Goal: Navigation & Orientation: Find specific page/section

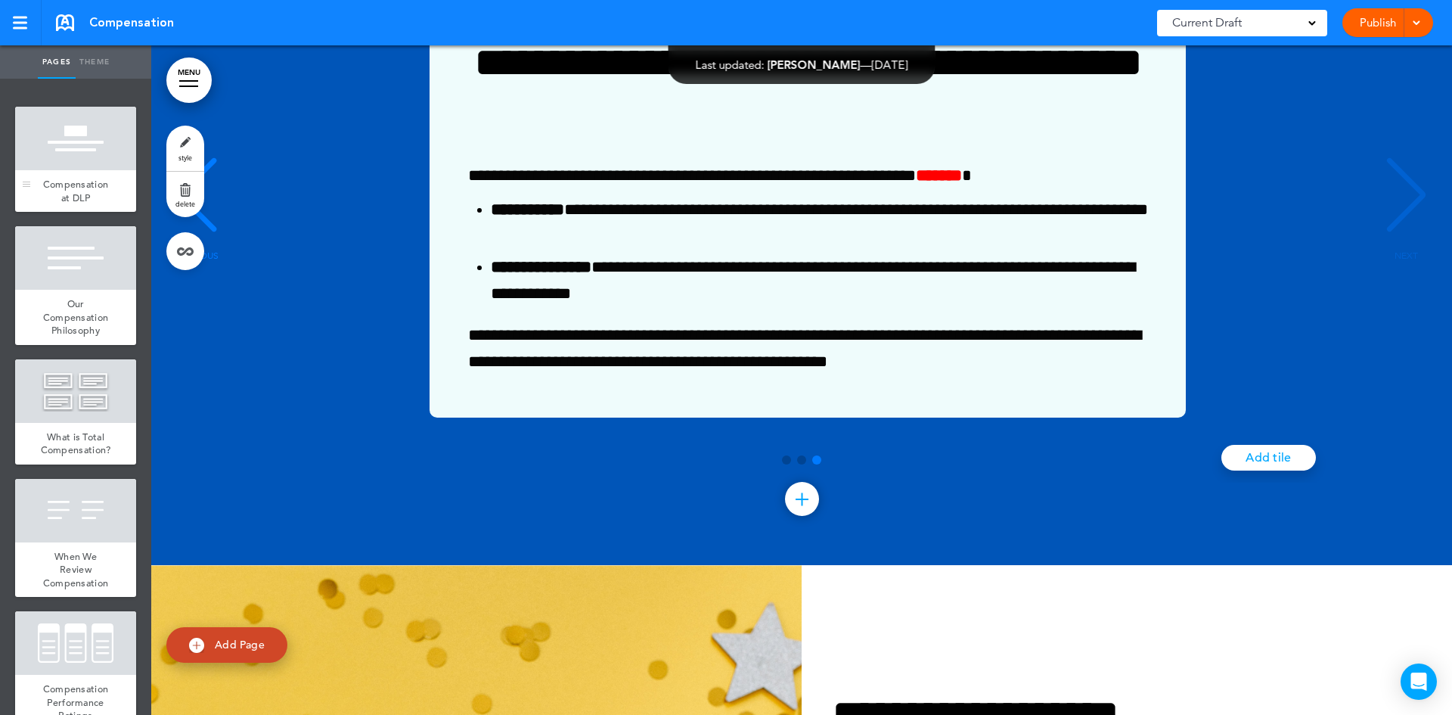
click at [76, 188] on span "Compensation at DLP" at bounding box center [76, 191] width 66 height 26
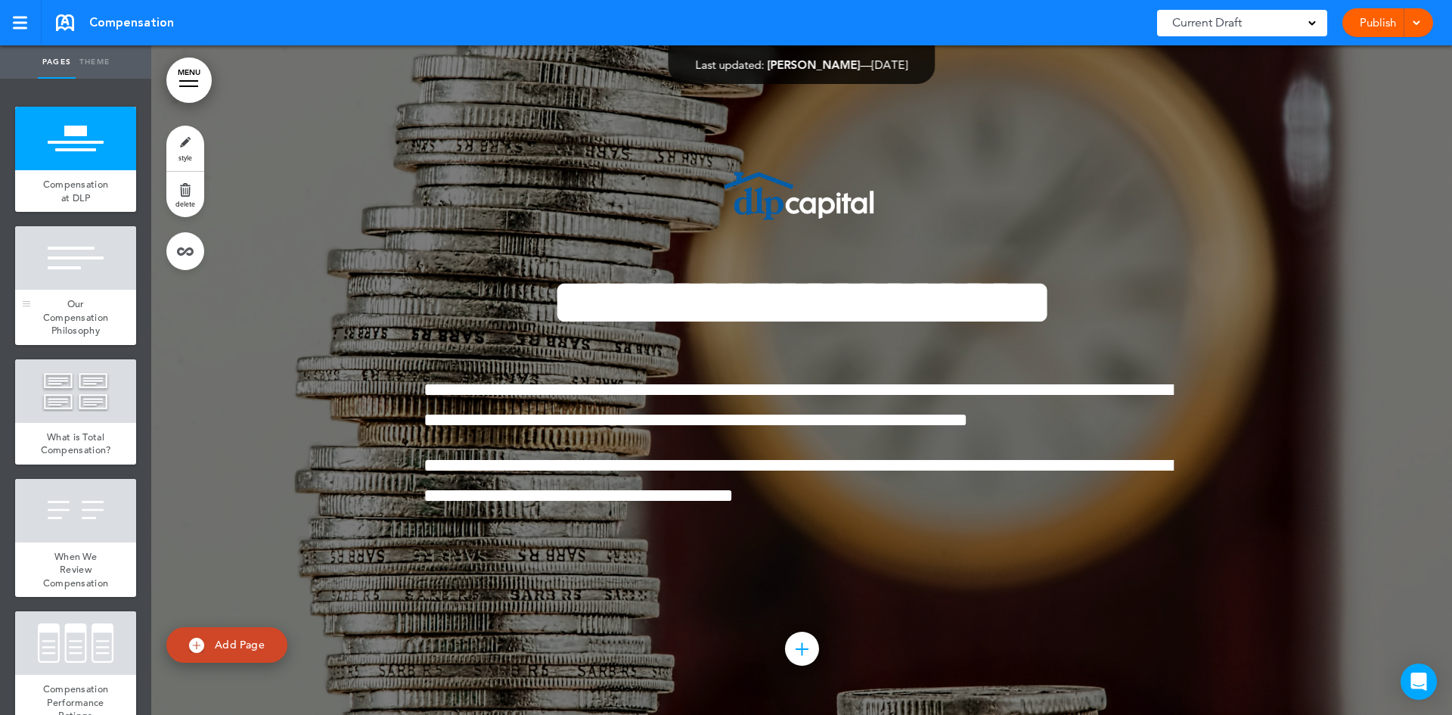
click at [53, 262] on div at bounding box center [75, 258] width 121 height 64
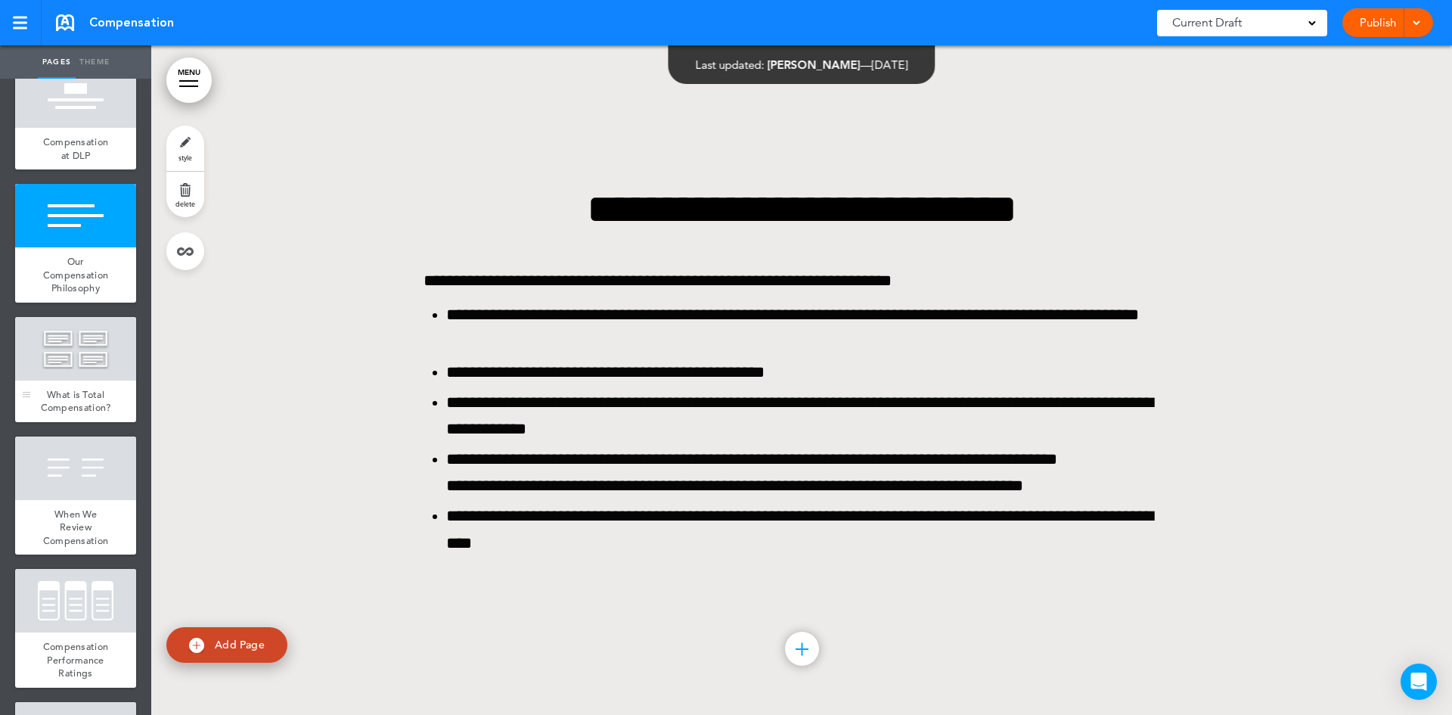
scroll to position [76, 0]
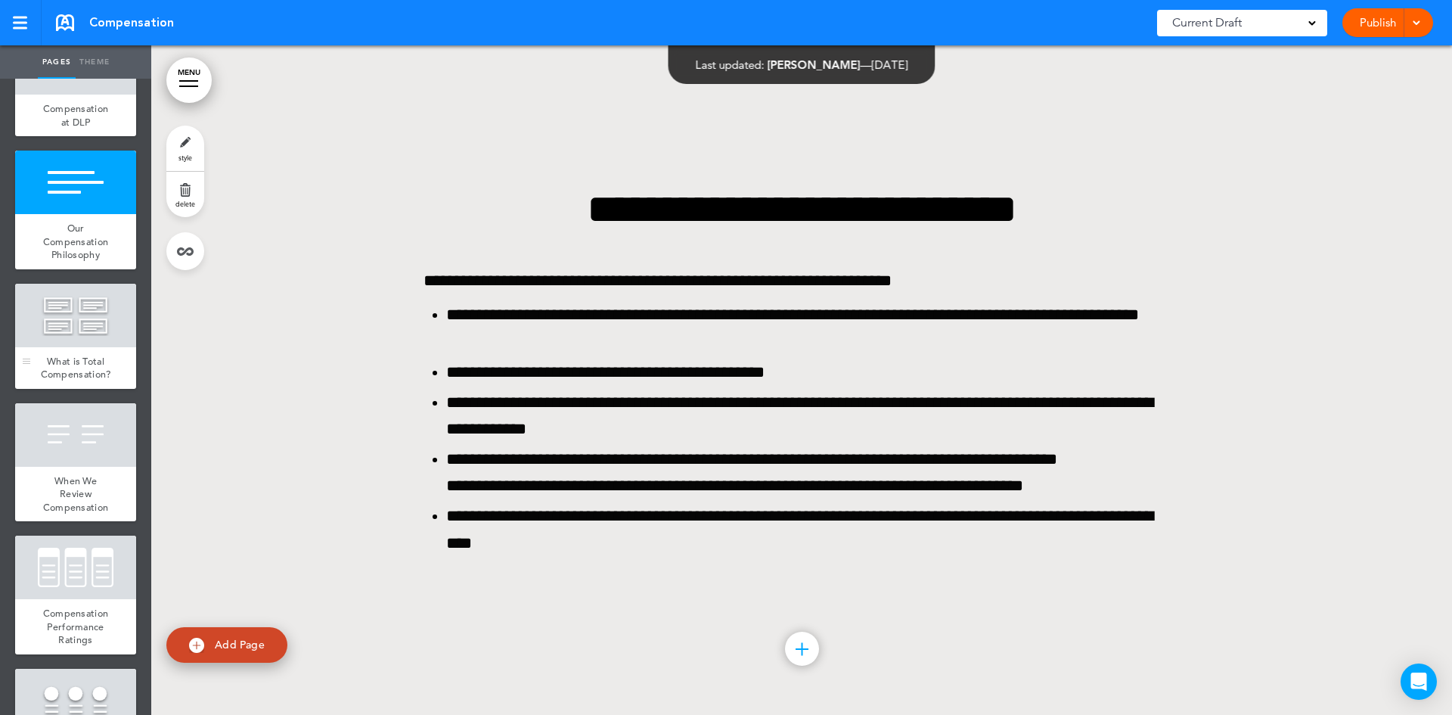
click at [82, 321] on div at bounding box center [75, 316] width 121 height 64
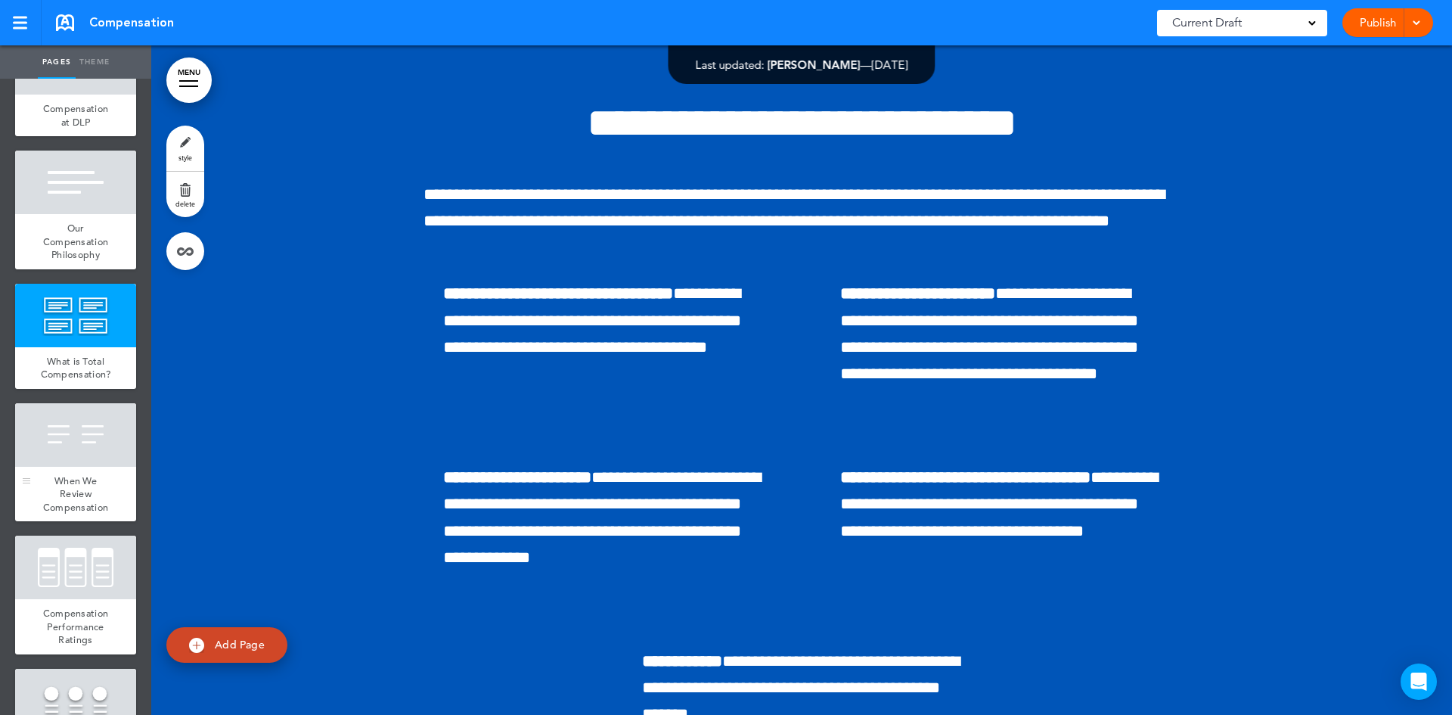
click at [83, 449] on div at bounding box center [75, 435] width 121 height 64
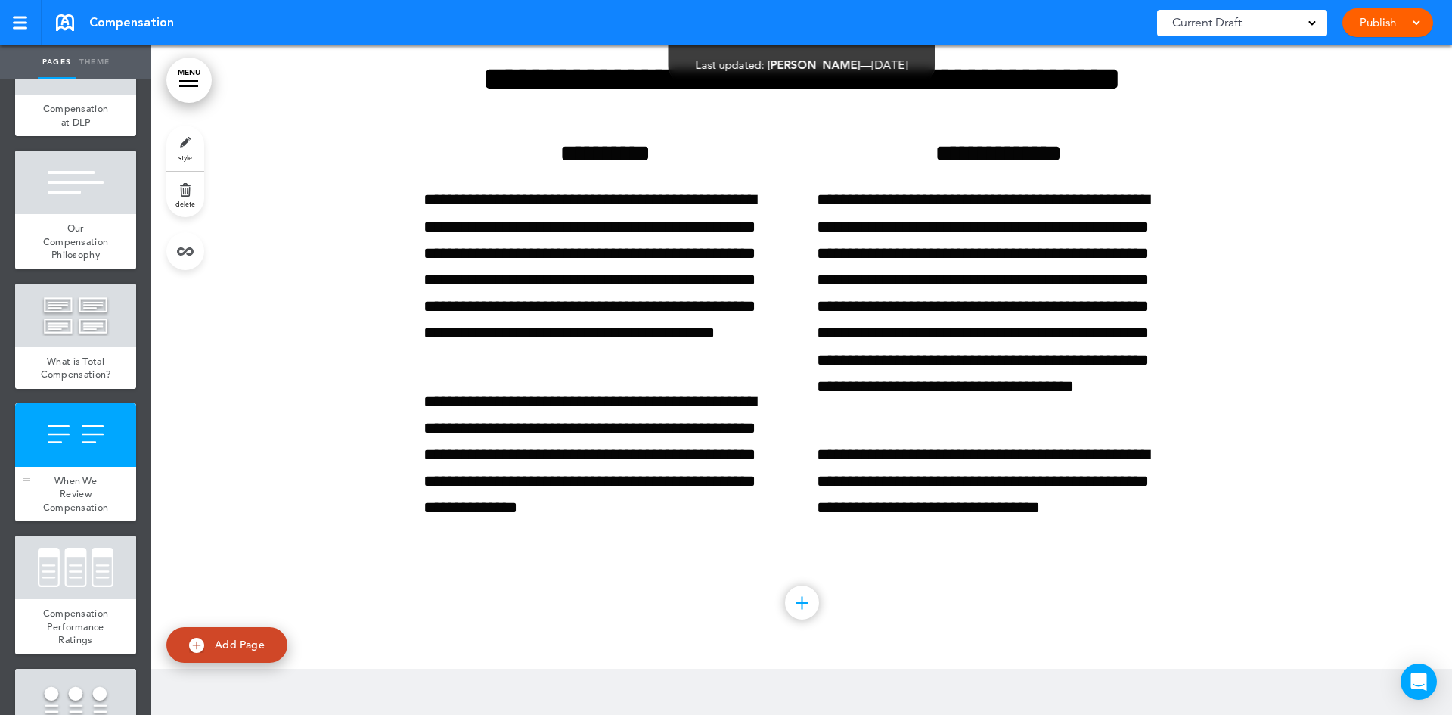
scroll to position [2230, 0]
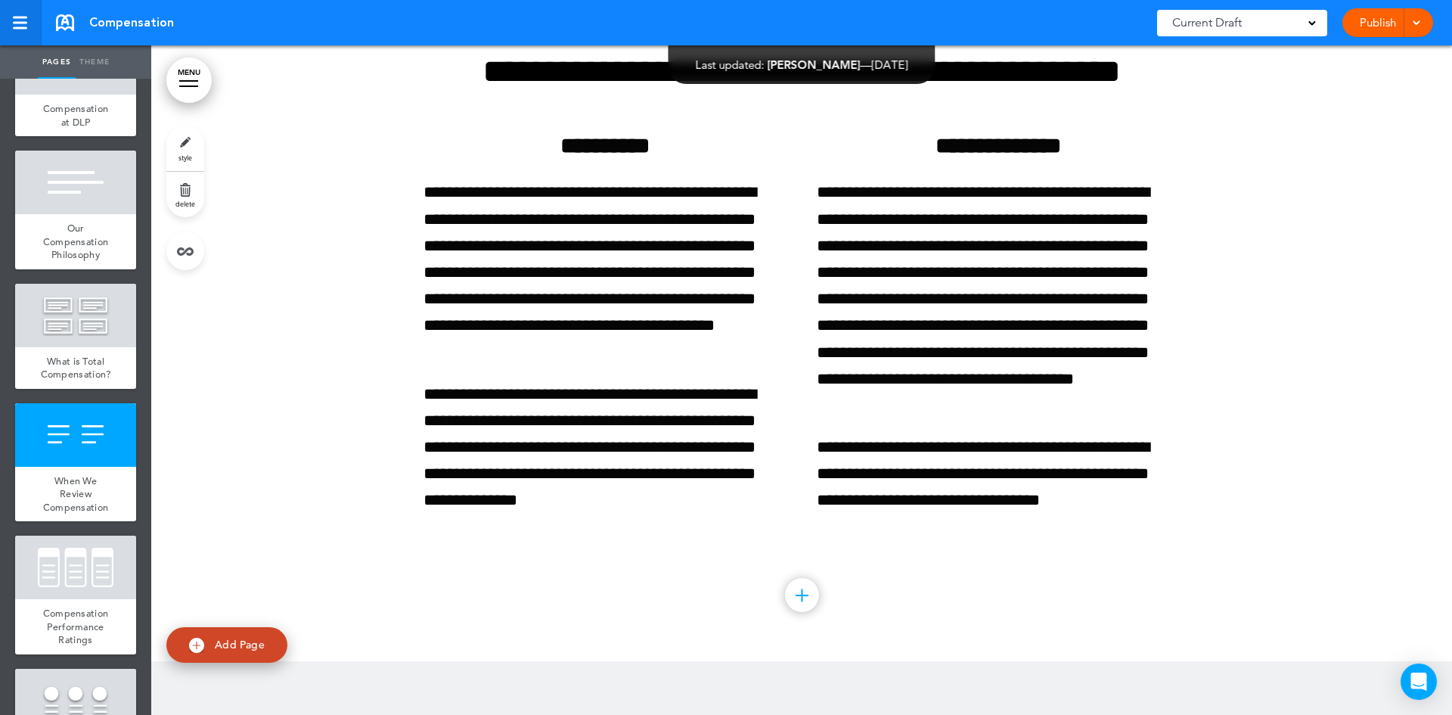
click at [24, 26] on div at bounding box center [20, 23] width 14 height 13
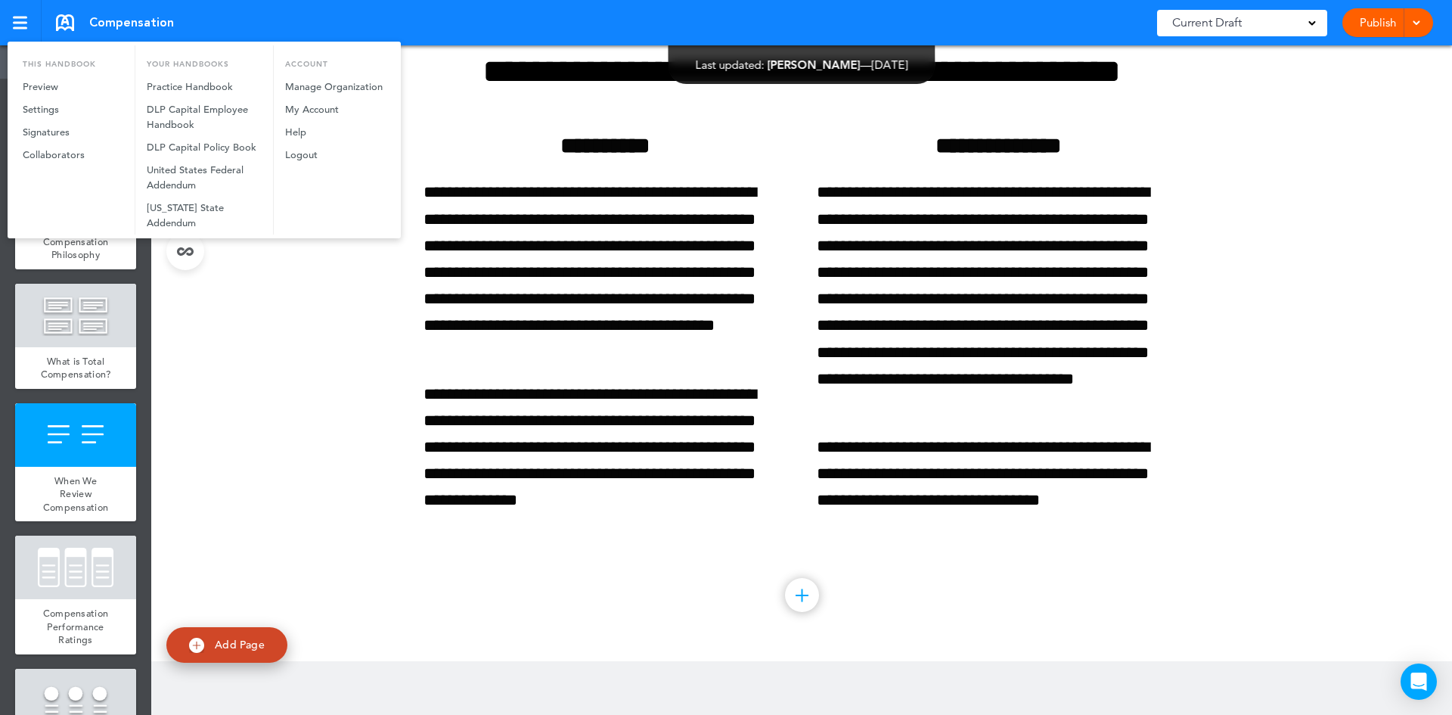
click at [305, 329] on div at bounding box center [726, 357] width 1452 height 715
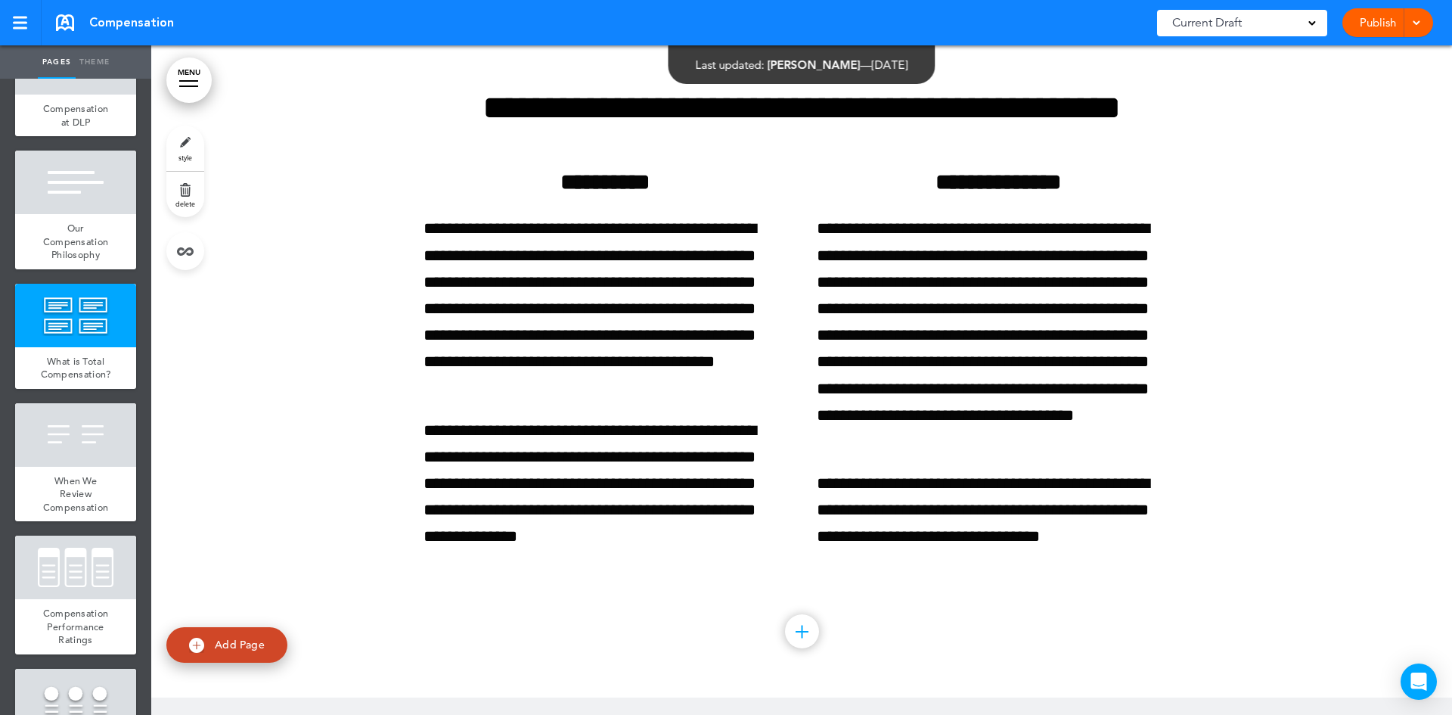
scroll to position [1927, 0]
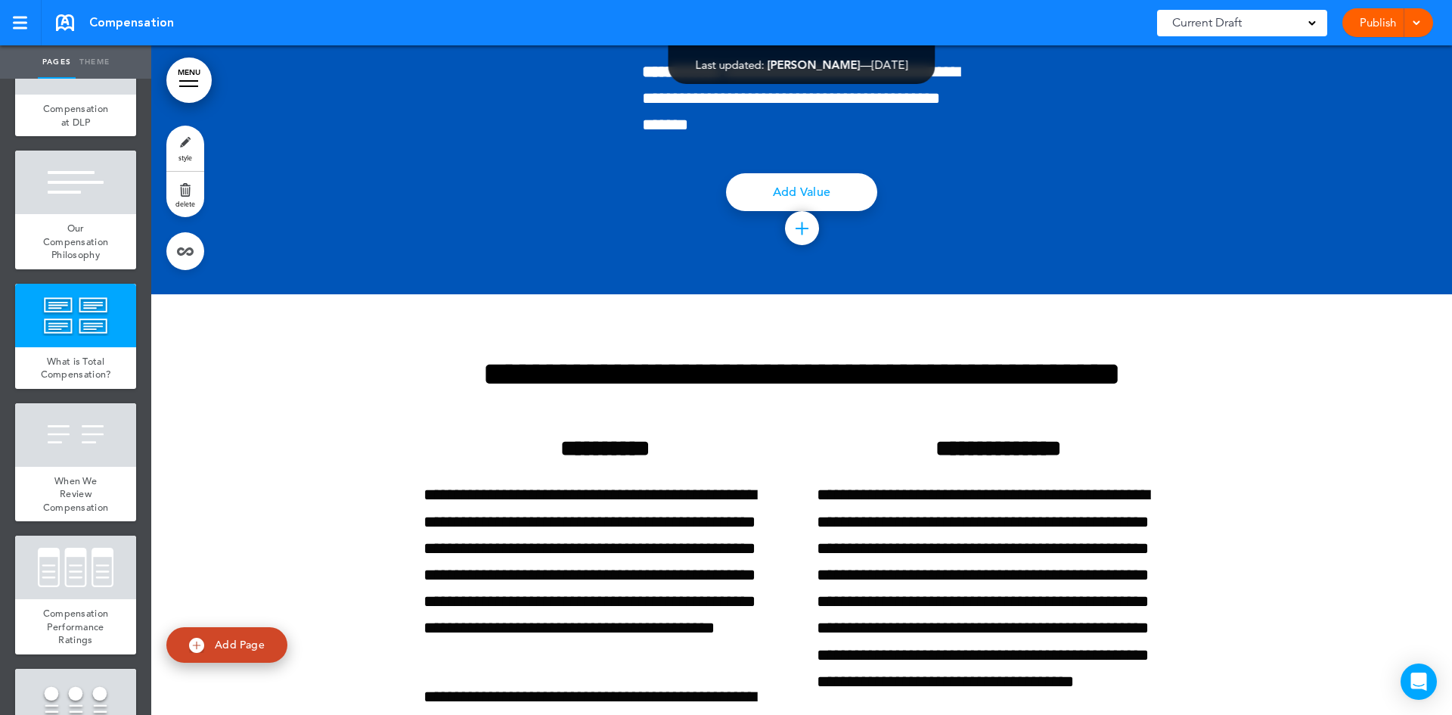
click at [185, 78] on link "MENU" at bounding box center [188, 79] width 45 height 45
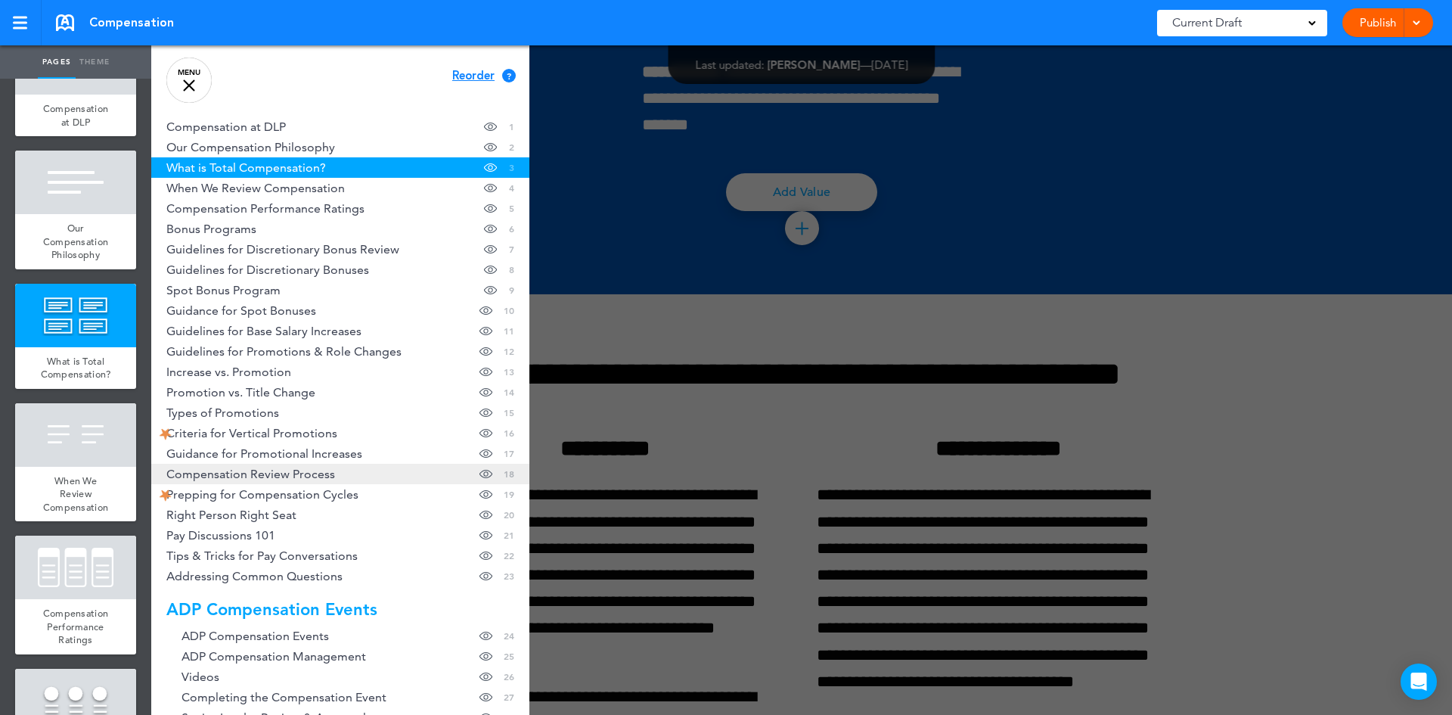
scroll to position [0, 0]
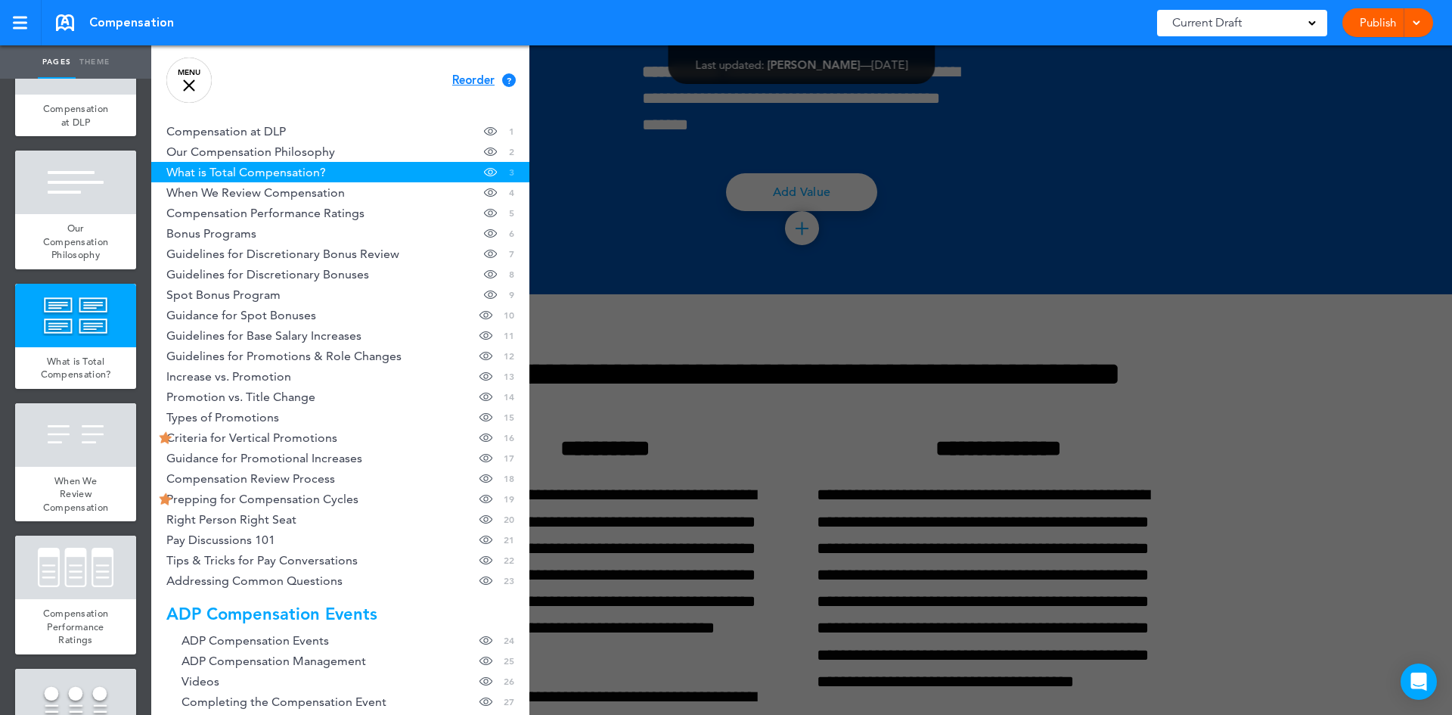
click at [580, 290] on div at bounding box center [877, 357] width 1452 height 715
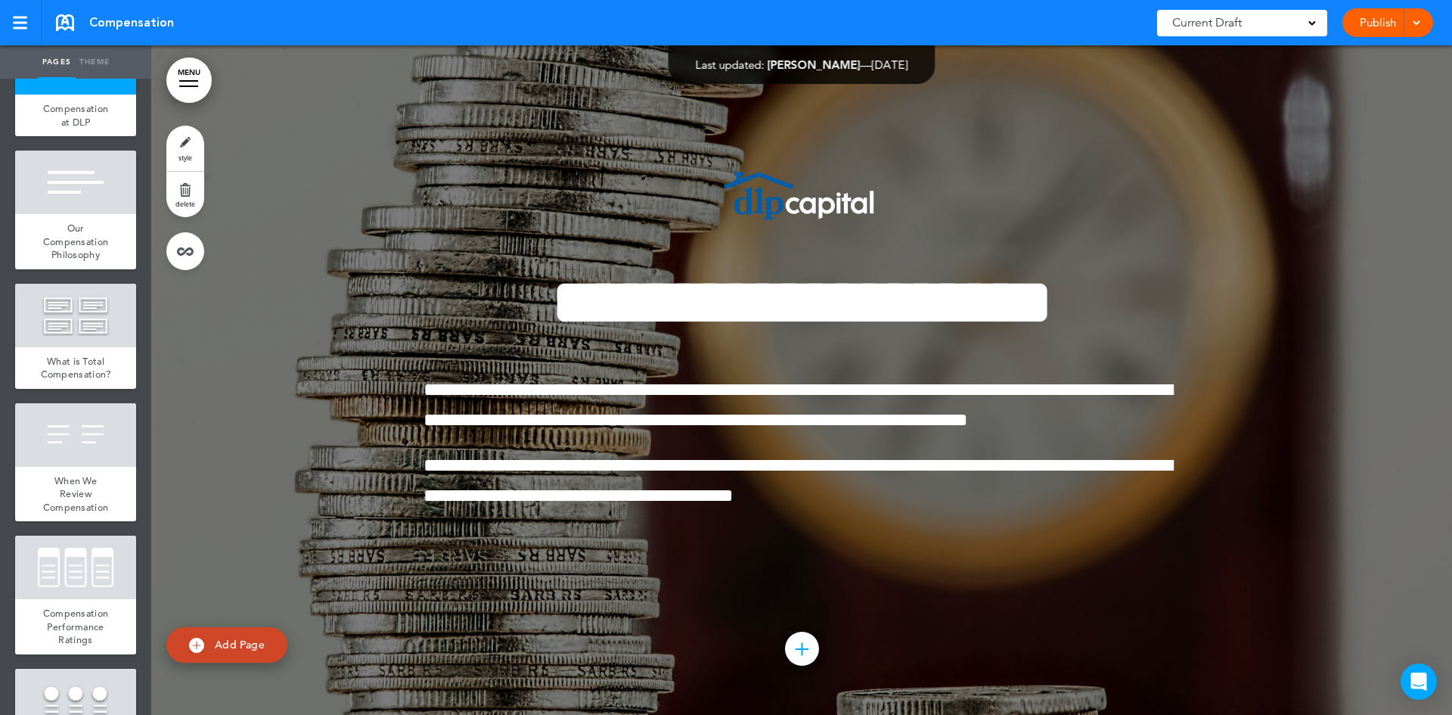
click at [1424, 24] on div "Publish Publish Preview Draft" at bounding box center [1387, 22] width 91 height 29
click at [1421, 25] on div at bounding box center [1413, 22] width 15 height 29
click at [1365, 96] on span "Preview Draft" at bounding box center [1345, 91] width 64 height 14
click at [29, 31] on link at bounding box center [21, 22] width 42 height 45
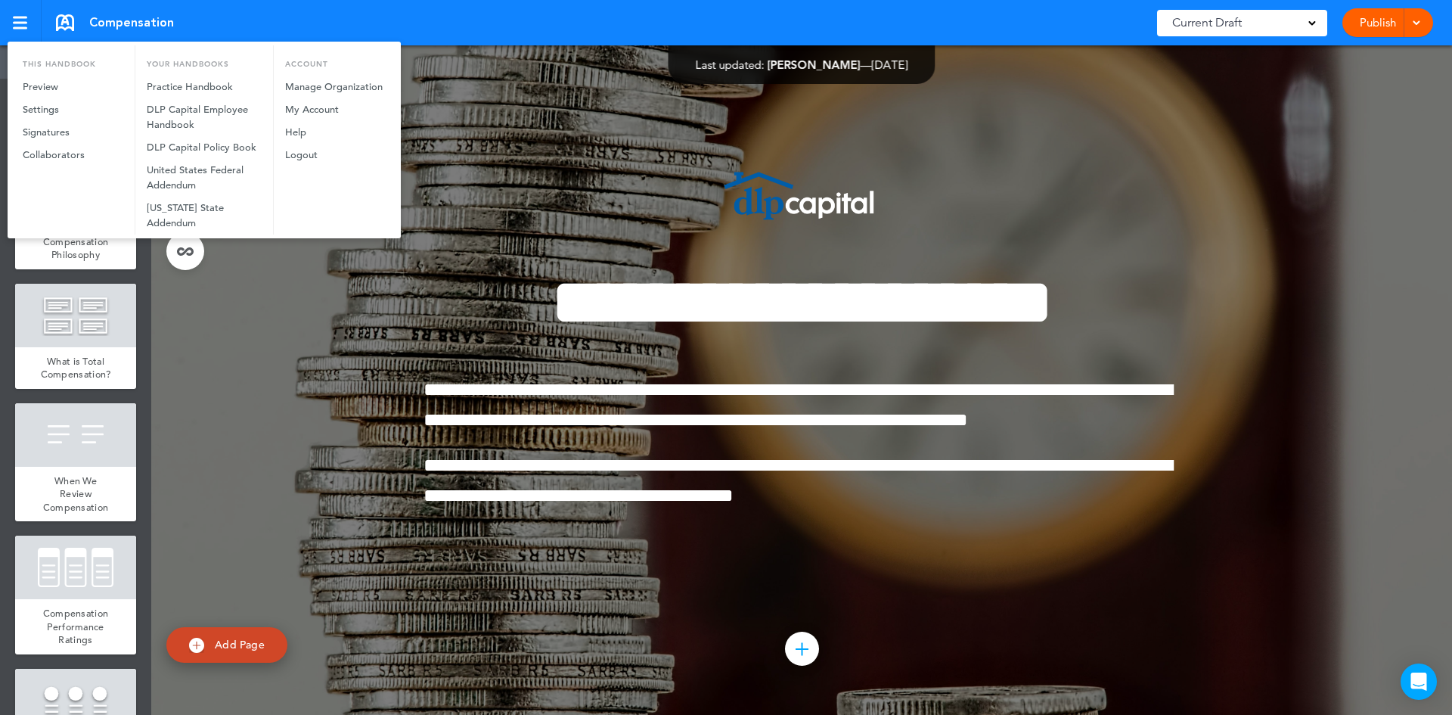
click at [1275, 200] on div at bounding box center [726, 357] width 1452 height 715
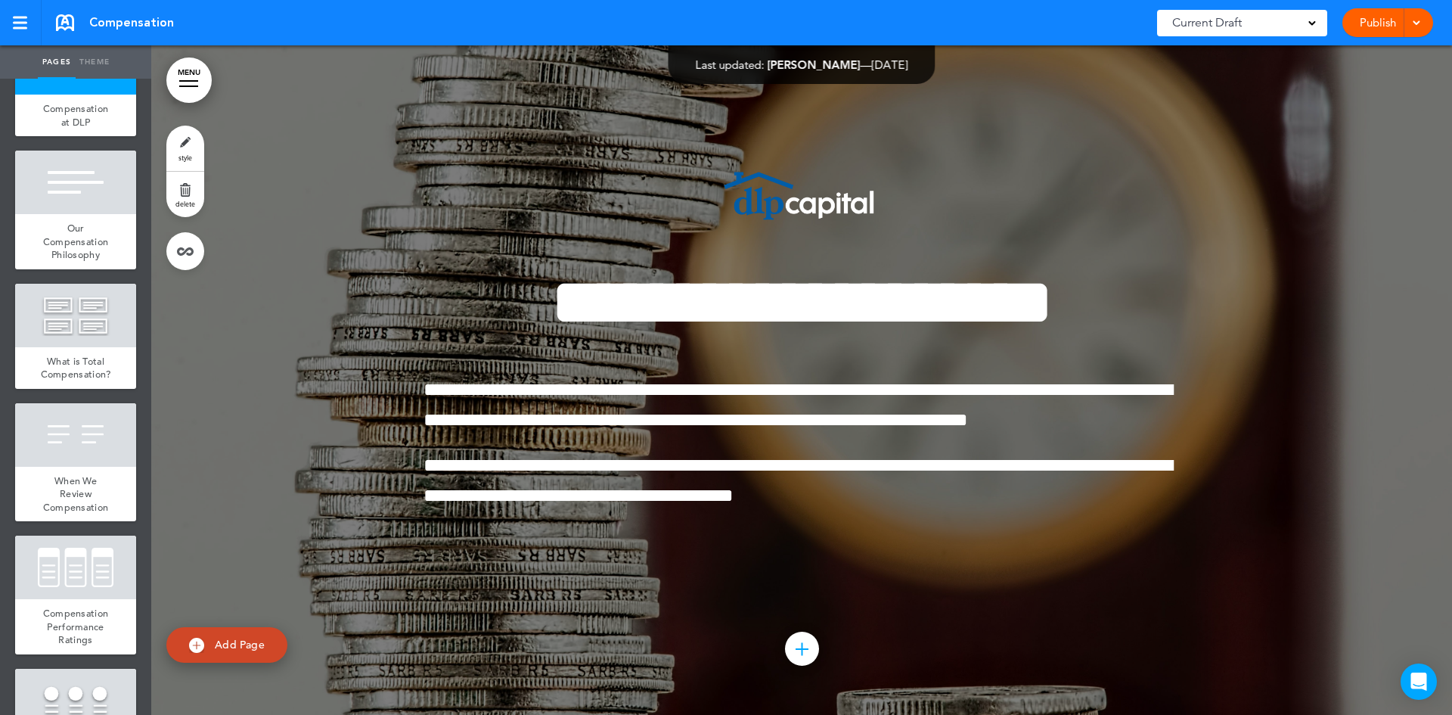
click at [1296, 26] on div "Current Draft" at bounding box center [1242, 23] width 170 height 26
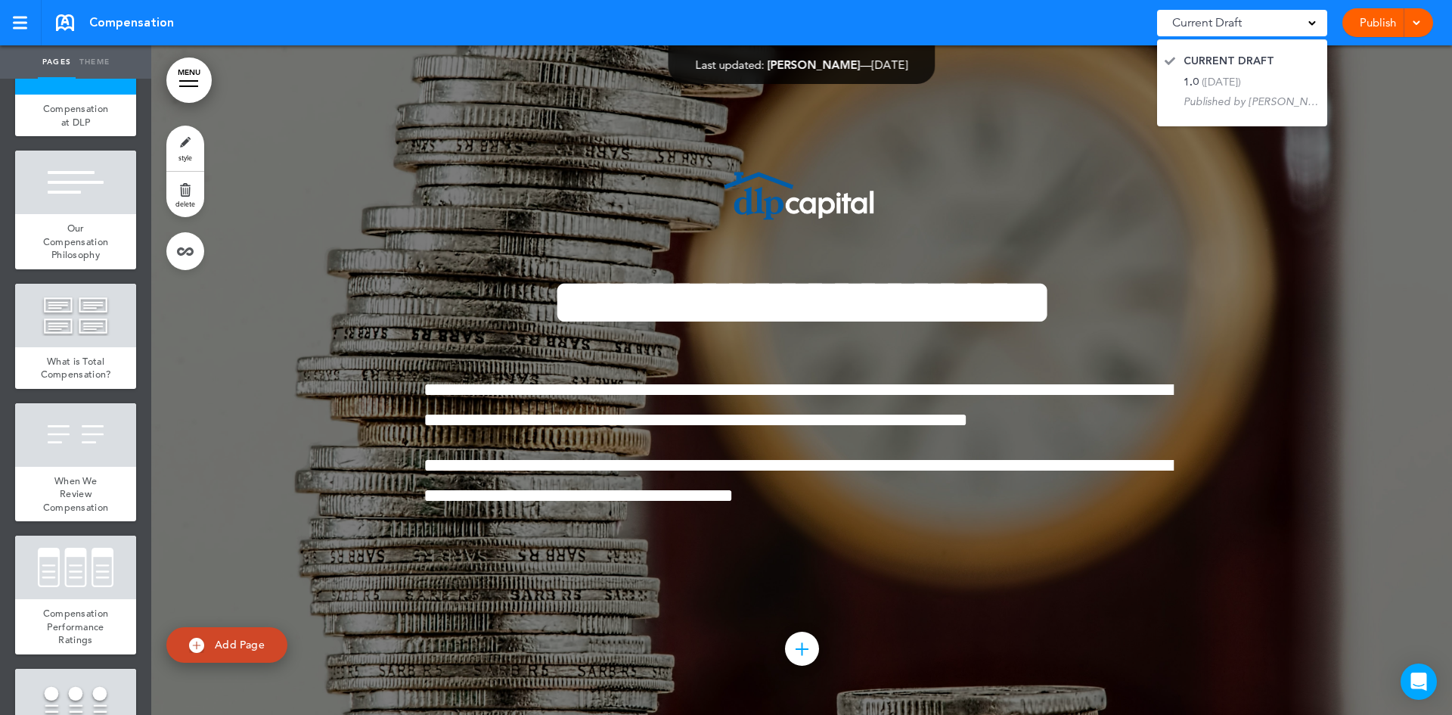
click at [1355, 159] on div at bounding box center [801, 379] width 1300 height 669
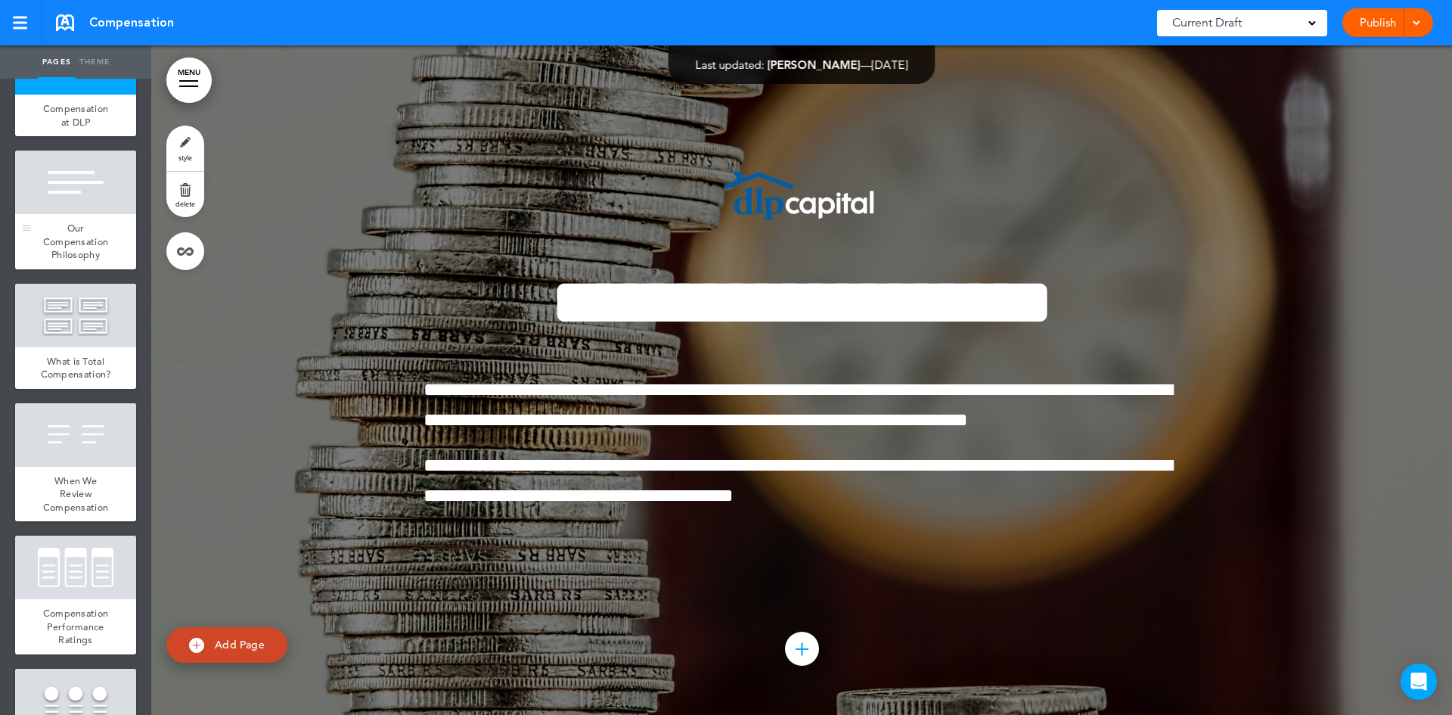
click at [57, 188] on div at bounding box center [75, 182] width 121 height 64
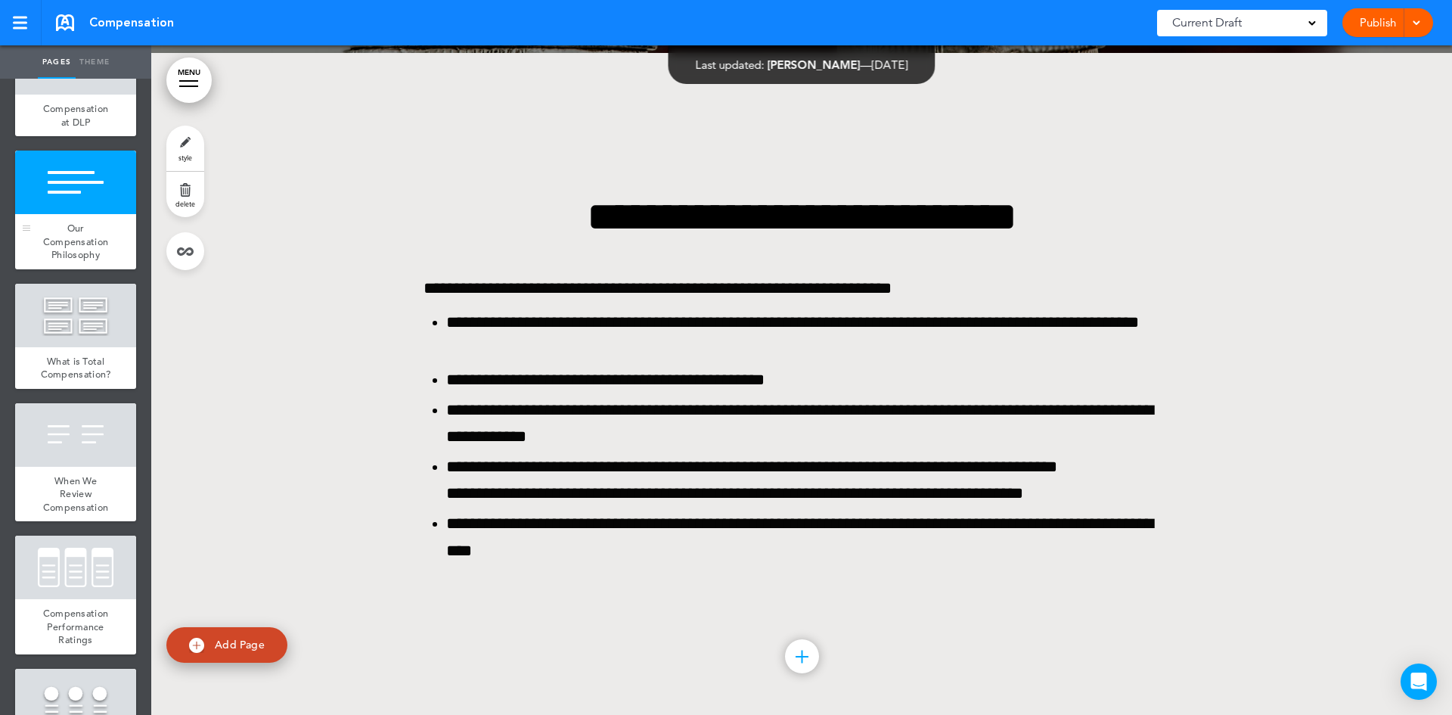
scroll to position [669, 0]
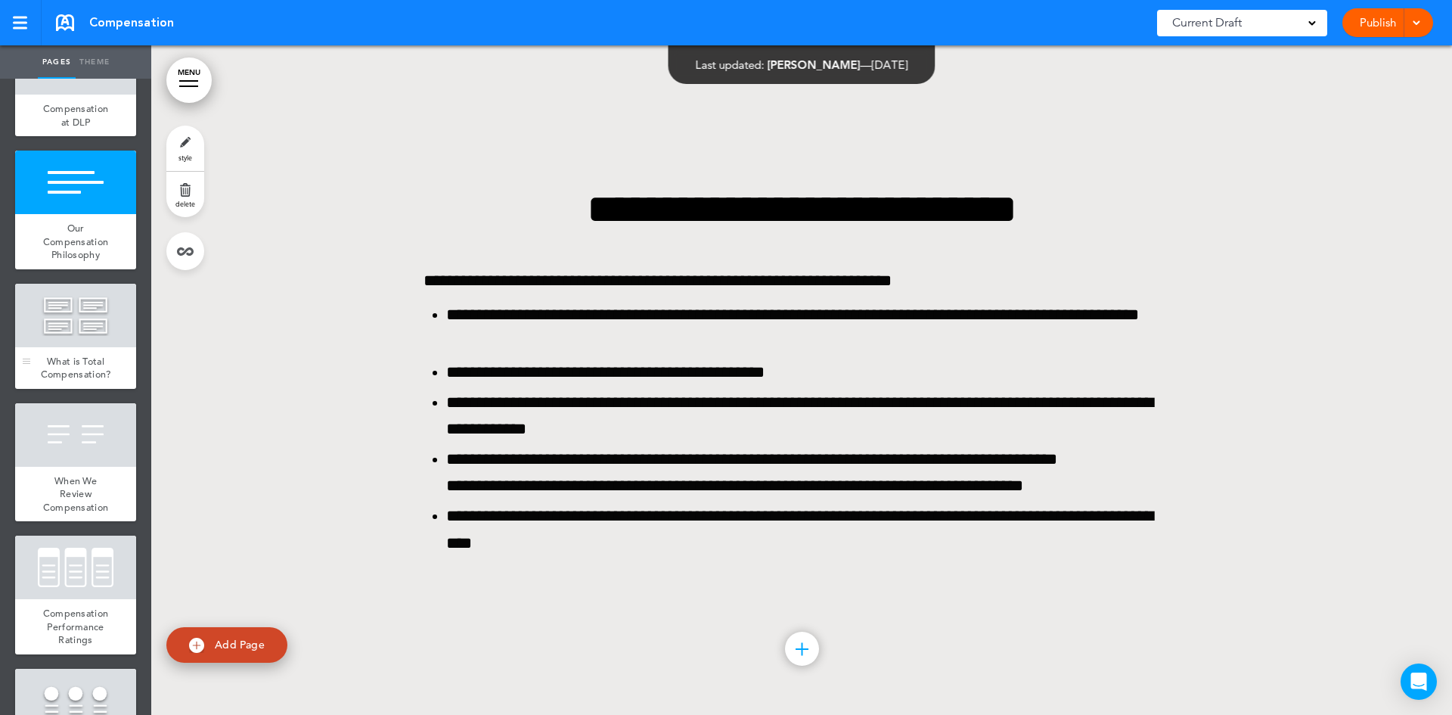
click at [73, 346] on div at bounding box center [75, 316] width 121 height 64
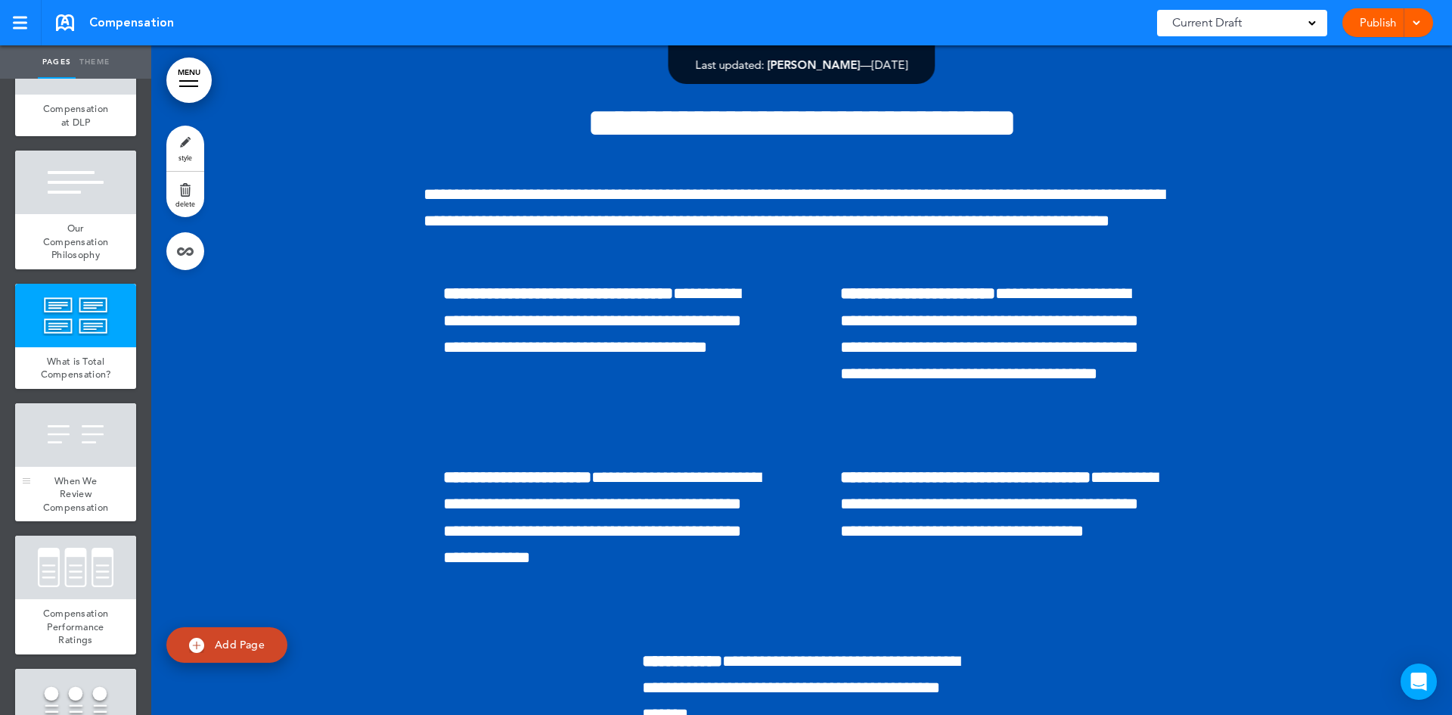
click at [58, 484] on div "When We Review Compensation" at bounding box center [75, 494] width 121 height 55
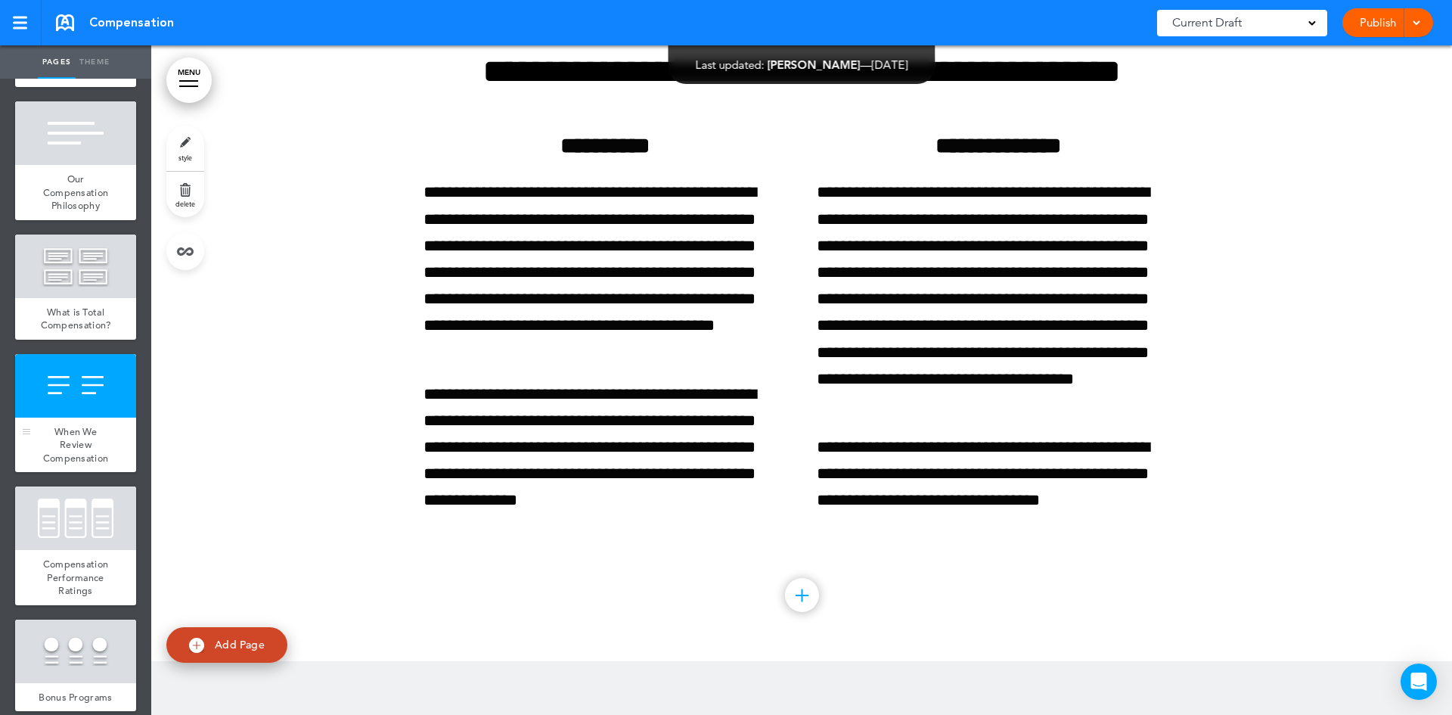
scroll to position [151, 0]
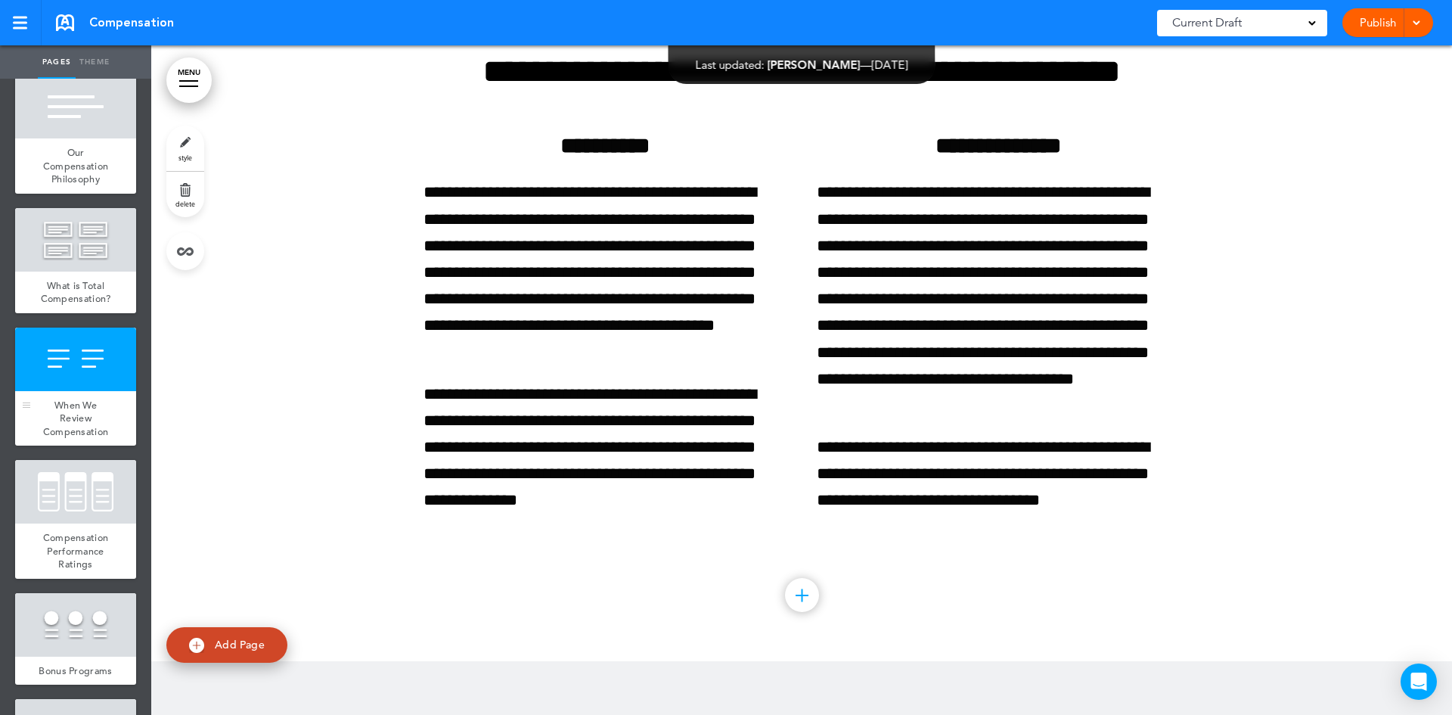
click at [95, 429] on div "When We Review Compensation" at bounding box center [75, 418] width 121 height 55
click at [64, 511] on div at bounding box center [75, 492] width 121 height 64
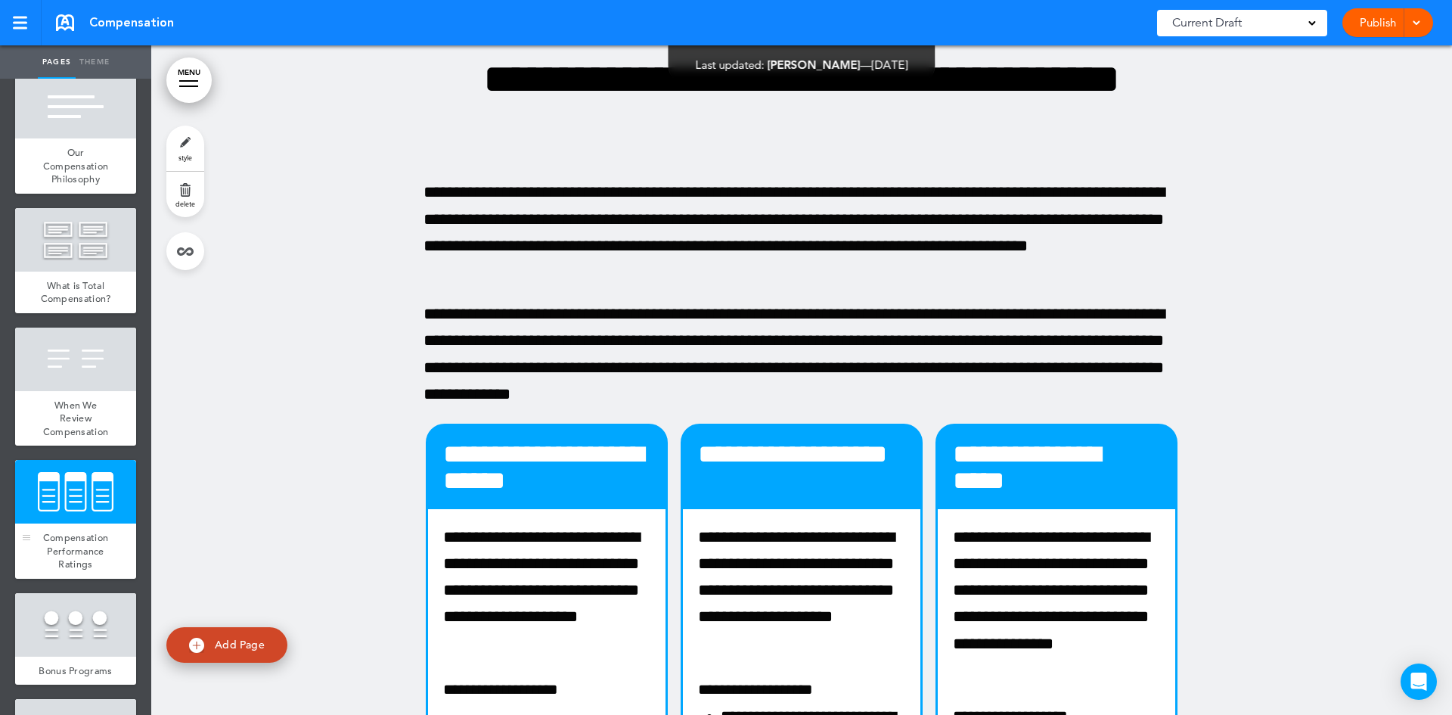
scroll to position [2899, 0]
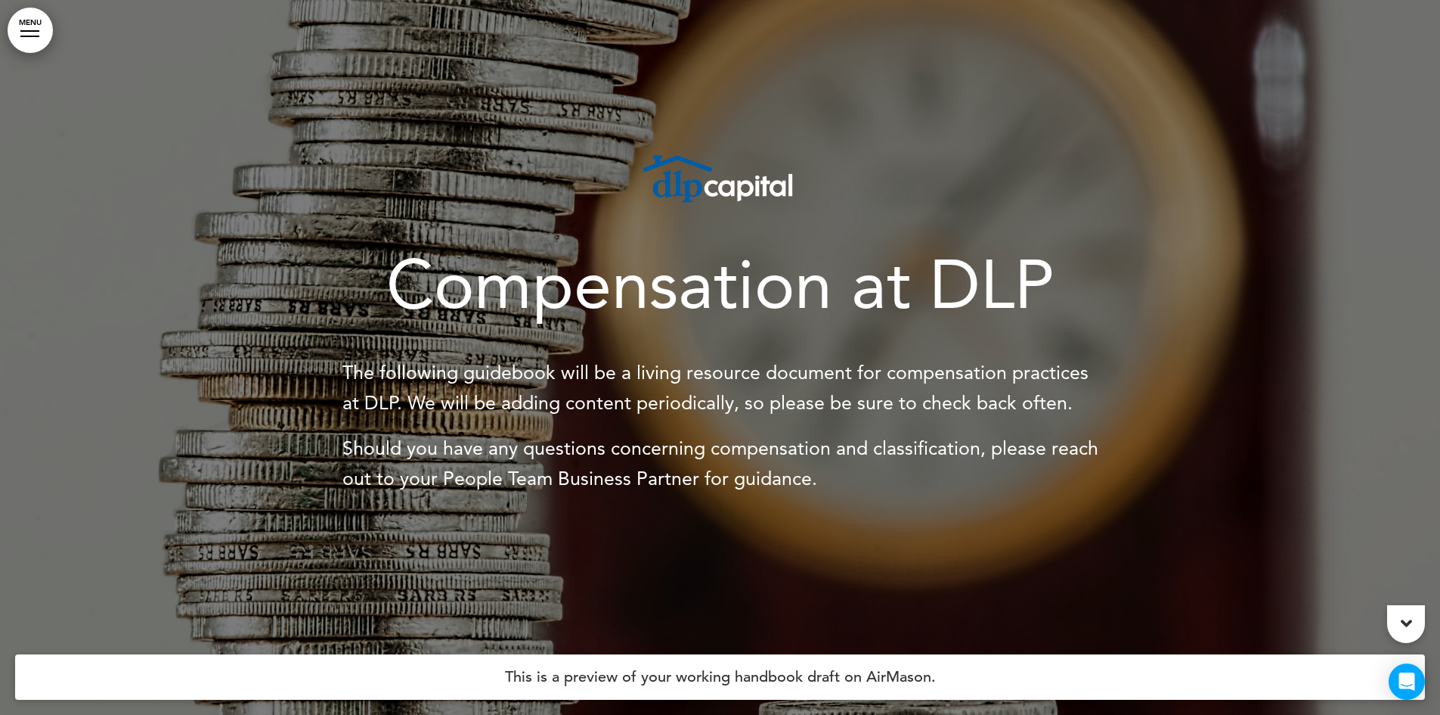
click at [1022, 91] on div at bounding box center [720, 357] width 1440 height 715
click at [23, 26] on link "MENU" at bounding box center [30, 30] width 45 height 45
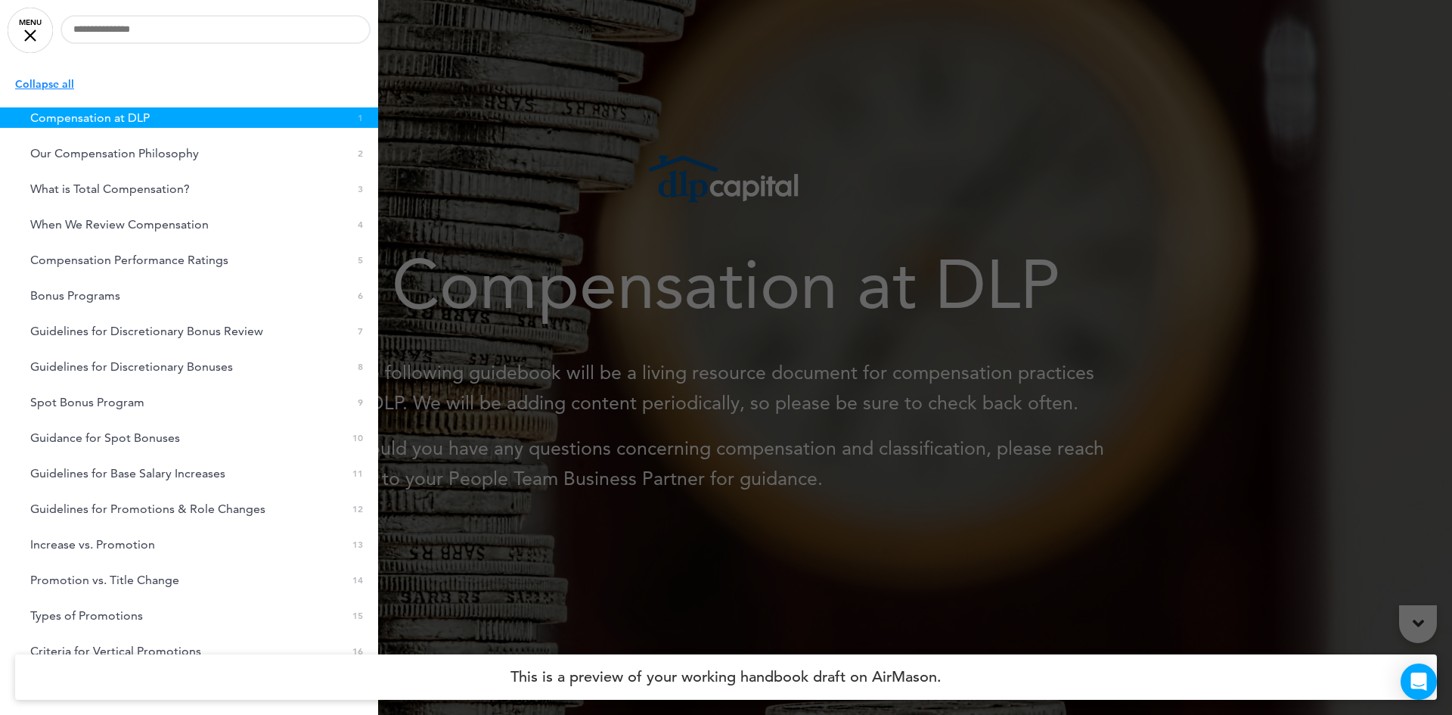
click at [1034, 223] on div at bounding box center [726, 357] width 1452 height 715
